Goal: Complete application form

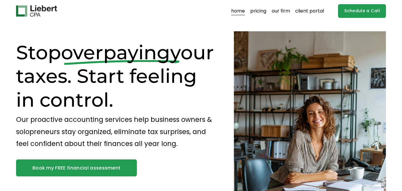
click at [356, 7] on link "Schedule a Call" at bounding box center [362, 11] width 48 height 14
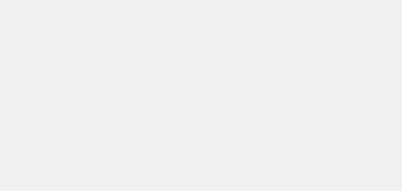
scroll to position [149, 0]
select select "Yes - C Corporation"
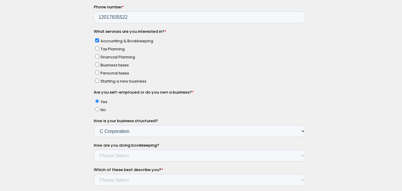
scroll to position [9, 0]
click at [112, 152] on select "Please Select Not doing any bookkeeping Myself - Spreadsheets Myself - Bookkeep…" at bounding box center [200, 156] width 212 height 12
select select "Myself - spreadsheets"
click at [94, 162] on select "Please Select Not doing any bookkeeping Myself - Spreadsheets Myself - Bookkeep…" at bounding box center [200, 156] width 212 height 12
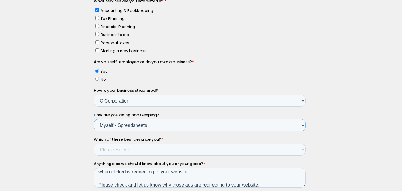
scroll to position [238, 0]
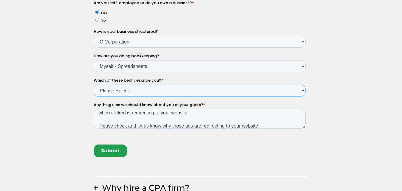
click at [111, 88] on select "Please Select Income < $100k Income between $100k-$250k Income between $250k-$5…" at bounding box center [200, 91] width 212 height 12
select select "Income < $100k"
click at [94, 97] on select "Please Select Income < $100k Income between $100k-$250k Income between $250k-$5…" at bounding box center [200, 91] width 212 height 12
click at [110, 152] on input "Submit" at bounding box center [110, 151] width 33 height 12
